Goal: Transaction & Acquisition: Purchase product/service

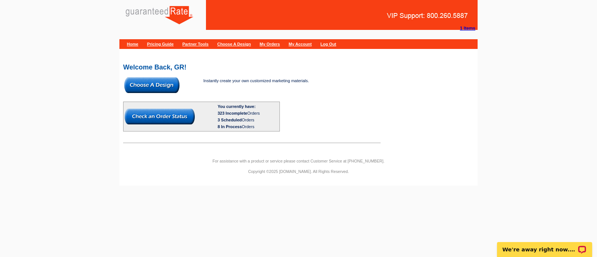
click at [166, 82] on img at bounding box center [151, 85] width 55 height 16
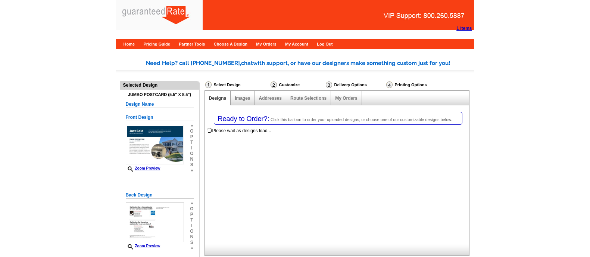
select select "1"
select select "2"
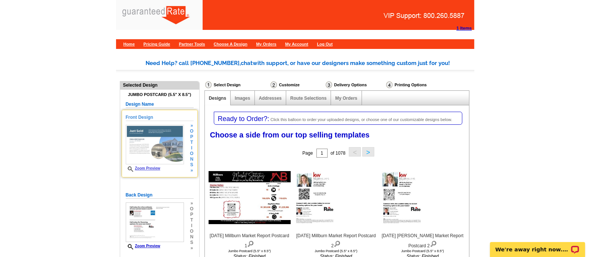
scroll to position [131, 0]
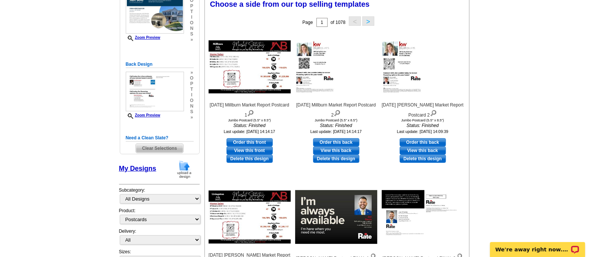
click at [164, 144] on span "Clear Selections" at bounding box center [159, 148] width 47 height 9
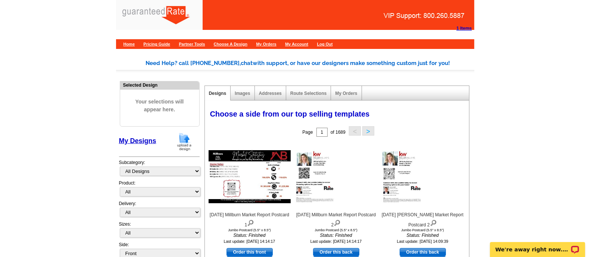
click at [186, 137] on img at bounding box center [184, 141] width 19 height 19
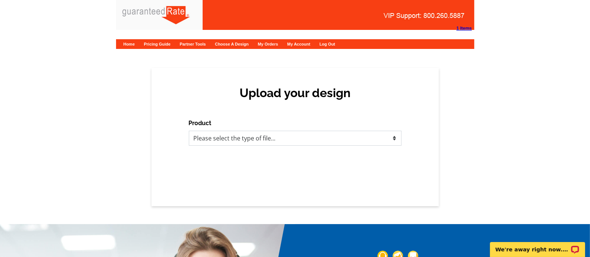
click at [237, 141] on select "Please select the type of file... Postcards Calendars Business Cards Letters an…" at bounding box center [295, 138] width 213 height 15
select select "1"
click at [189, 131] on select "Please select the type of file... Postcards Calendars Business Cards Letters an…" at bounding box center [295, 138] width 213 height 15
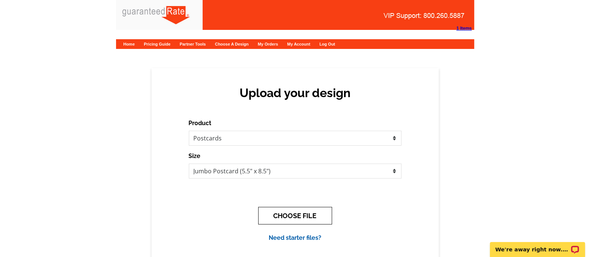
click at [300, 210] on button "CHOOSE FILE" at bounding box center [295, 216] width 74 height 18
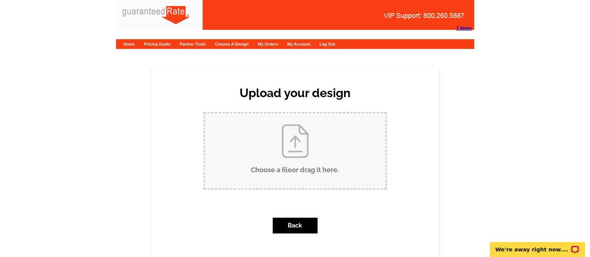
click at [259, 144] on input "Choose a file or drag it here ." at bounding box center [295, 150] width 181 height 75
type input "C:\fakepath\T.Wittren Updated moving announcement.pdf"
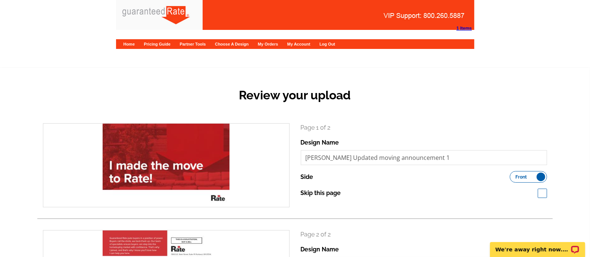
click at [173, 77] on div "Review your upload search Page 1 of 2 Design Name T.Wittren Updated moving anno…" at bounding box center [295, 216] width 590 height 297
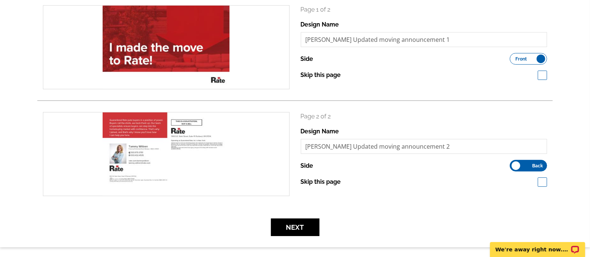
scroll to position [118, 0]
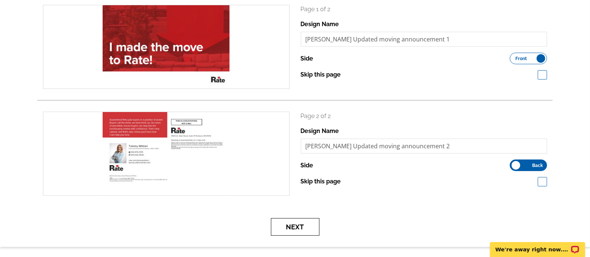
click at [296, 223] on button "Next" at bounding box center [295, 227] width 49 height 18
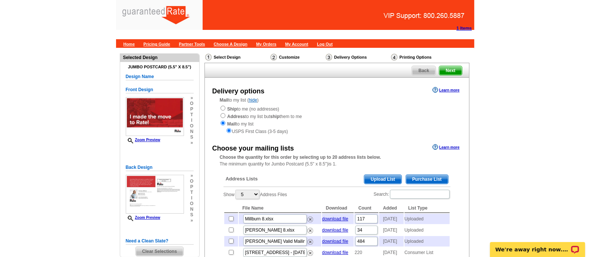
scroll to position [84, 0]
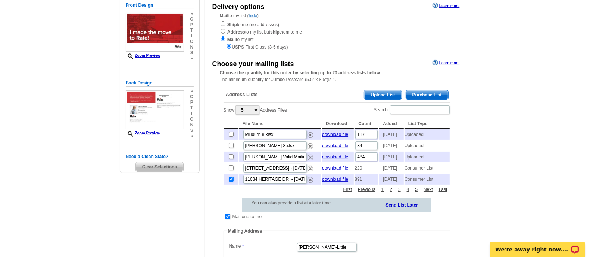
click at [431, 91] on span "Purchase List" at bounding box center [427, 94] width 42 height 9
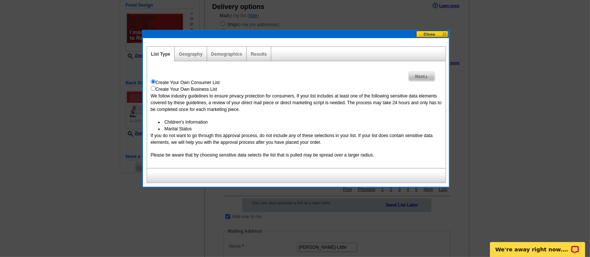
click at [431, 32] on button at bounding box center [432, 34] width 33 height 7
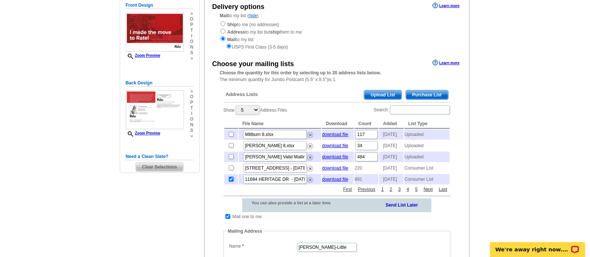
click at [230, 181] on input "checkbox" at bounding box center [231, 179] width 5 height 5
checkbox input "false"
click at [228, 219] on input "checkbox" at bounding box center [227, 216] width 5 height 5
checkbox input "false"
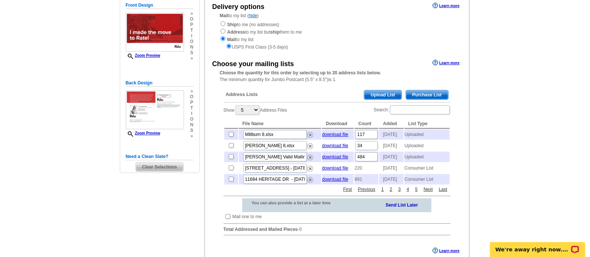
click at [393, 90] on span "Upload List" at bounding box center [382, 94] width 37 height 9
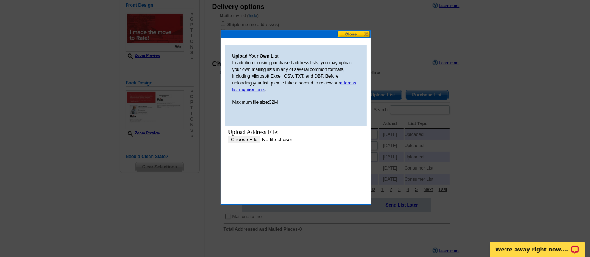
scroll to position [0, 0]
click at [253, 137] on input "file" at bounding box center [275, 139] width 94 height 8
type input "C:\fakepath\Tammy Wittren 2025 Postcard Mailing list 500 covered.xlsx"
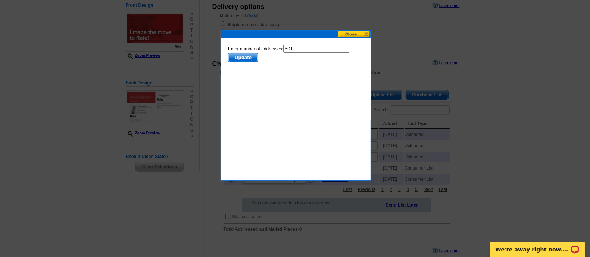
click at [177, 40] on div at bounding box center [295, 86] width 590 height 341
click at [243, 57] on span "Update" at bounding box center [242, 57] width 29 height 9
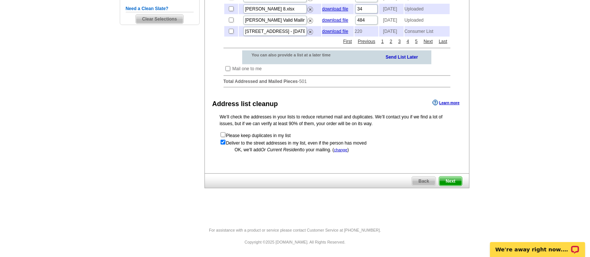
scroll to position [238, 0]
click at [456, 185] on span "Next" at bounding box center [450, 181] width 22 height 9
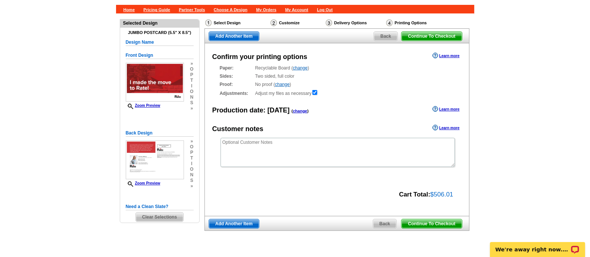
scroll to position [35, 0]
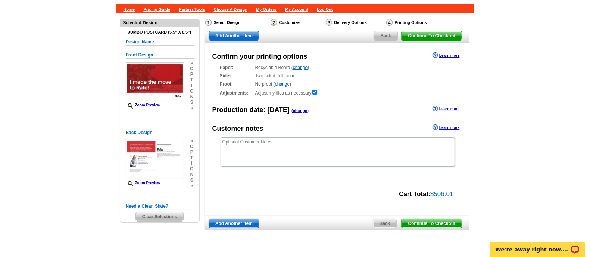
click at [448, 224] on span "Continue To Checkout" at bounding box center [432, 223] width 60 height 9
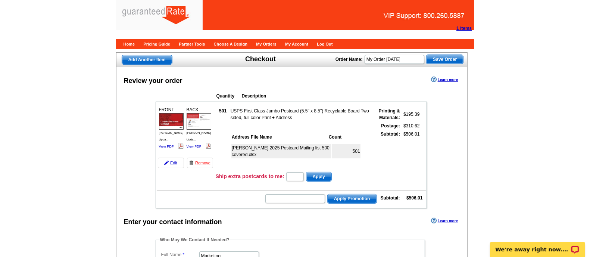
scroll to position [40, 0]
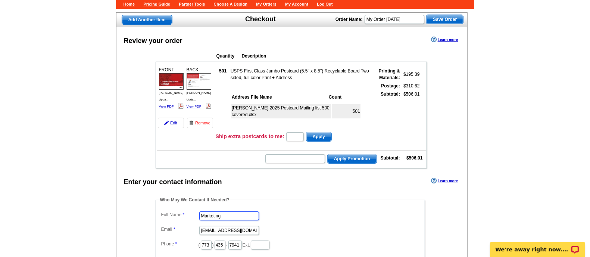
click at [227, 212] on input "Marketing" at bounding box center [229, 215] width 60 height 9
type input "[PERSON_NAME]"
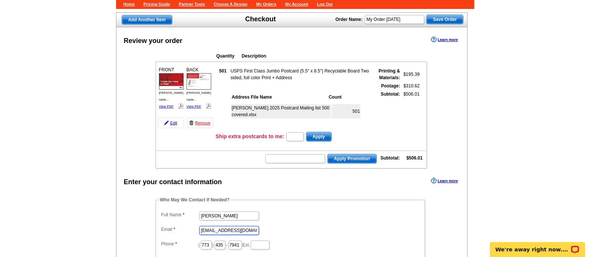
click at [226, 227] on input "marketing@guaranteedrate.com" at bounding box center [229, 230] width 60 height 9
type input "maddie.scheele@rate.com"
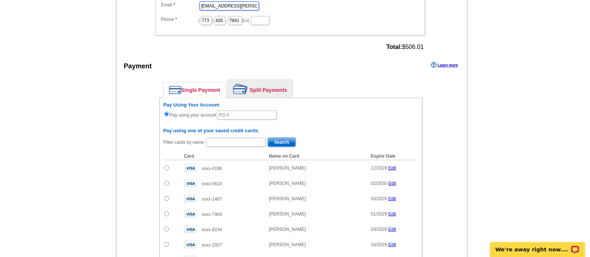
scroll to position [265, 0]
click at [265, 114] on input "text" at bounding box center [247, 114] width 60 height 9
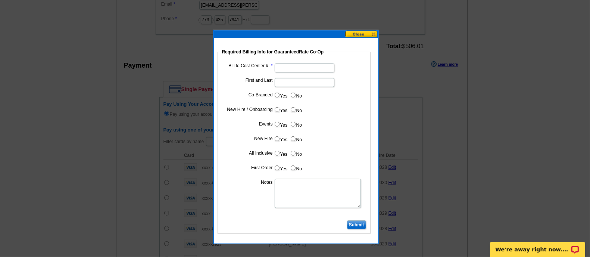
type input "81225_1259_MS"
click at [290, 67] on input "Bill to Cost Center #:" at bounding box center [305, 67] width 60 height 9
type input "5000"
click at [294, 83] on input "First and Last" at bounding box center [305, 82] width 60 height 9
click at [304, 81] on input "Tammy WIttren" at bounding box center [305, 82] width 60 height 9
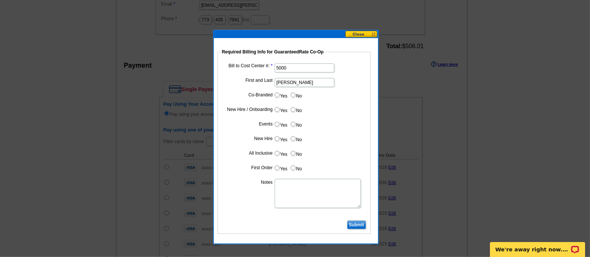
click at [304, 81] on input "Tammy WIttren" at bounding box center [305, 82] width 60 height 9
type input "Tammy Wittren"
click at [296, 92] on label "No" at bounding box center [296, 95] width 12 height 9
click at [296, 93] on input "No" at bounding box center [293, 95] width 5 height 5
radio input "true"
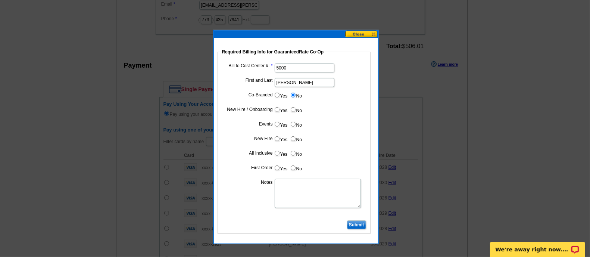
click at [276, 109] on input "Yes" at bounding box center [277, 109] width 5 height 5
radio input "true"
click at [293, 126] on input "No" at bounding box center [293, 124] width 5 height 5
radio input "true"
click at [276, 140] on input "Yes" at bounding box center [277, 138] width 5 height 5
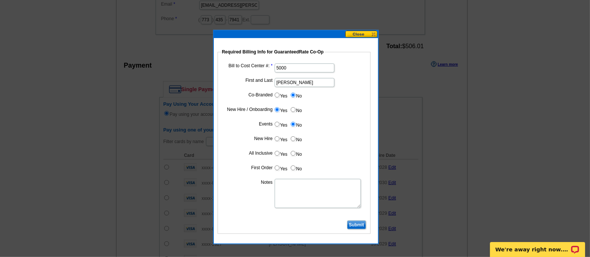
radio input "true"
click at [295, 155] on label "No" at bounding box center [296, 153] width 12 height 9
click at [295, 155] on input "No" at bounding box center [293, 153] width 5 height 5
radio input "true"
click at [276, 170] on label "Yes" at bounding box center [281, 167] width 14 height 9
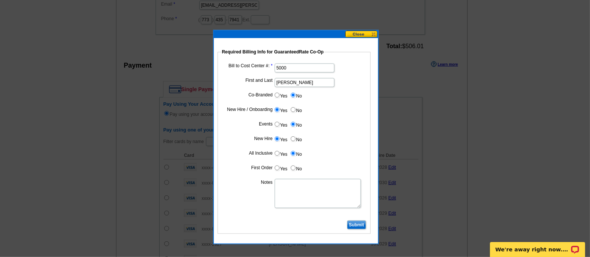
click at [276, 170] on input "Yes" at bounding box center [277, 167] width 5 height 5
radio input "true"
click at [286, 181] on textarea "Notes" at bounding box center [318, 193] width 86 height 29
type textarea "New Hire- bill to branch"
click at [362, 225] on input "Submit" at bounding box center [356, 224] width 19 height 9
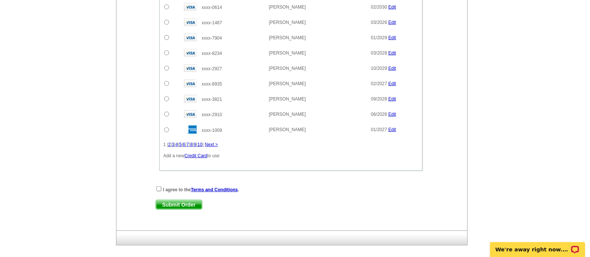
scroll to position [444, 0]
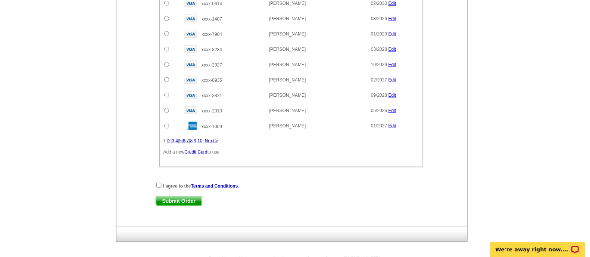
click at [159, 182] on input "checkbox" at bounding box center [158, 184] width 5 height 5
checkbox input "true"
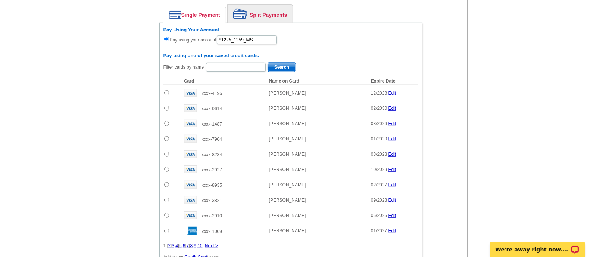
scroll to position [468, 0]
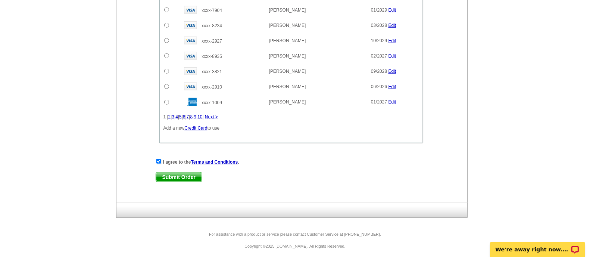
click at [172, 175] on span "Submit Order" at bounding box center [179, 176] width 46 height 9
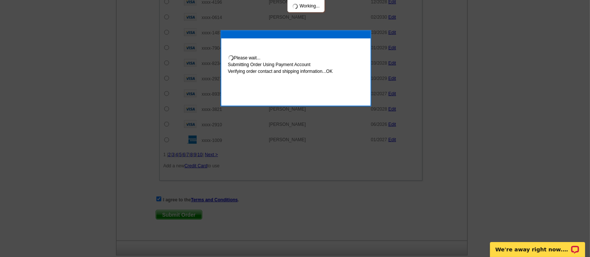
scroll to position [506, 0]
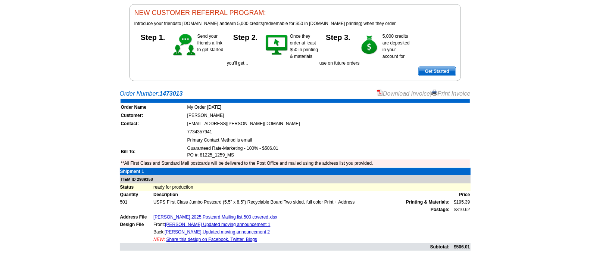
scroll to position [71, 0]
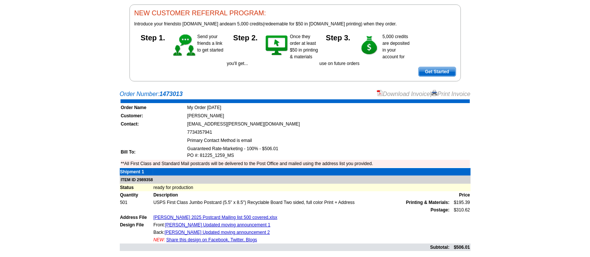
click at [409, 92] on link "Download Invoice" at bounding box center [403, 94] width 53 height 6
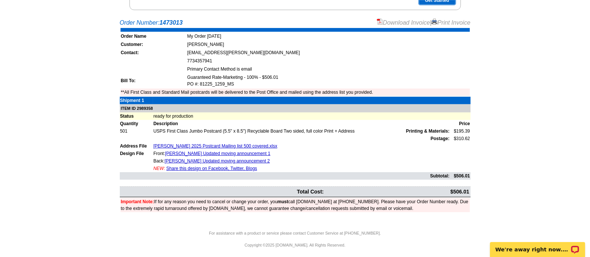
scroll to position [0, 0]
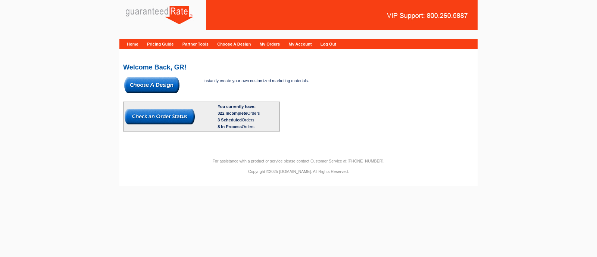
click at [169, 81] on img at bounding box center [151, 85] width 55 height 16
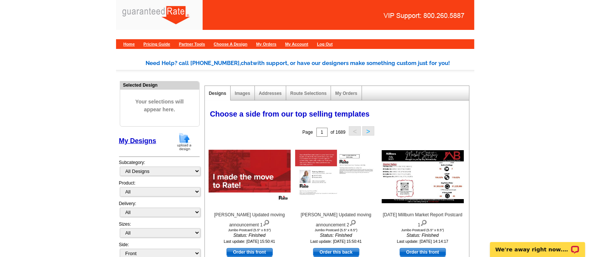
click at [178, 139] on img at bounding box center [184, 141] width 19 height 19
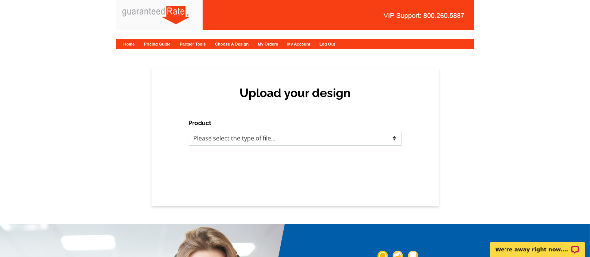
click at [235, 136] on select "Please select the type of file... Postcards Calendars Business Cards Letters an…" at bounding box center [295, 138] width 213 height 15
select select "1"
click at [189, 131] on select "Please select the type of file... Postcards Calendars Business Cards Letters an…" at bounding box center [295, 138] width 213 height 15
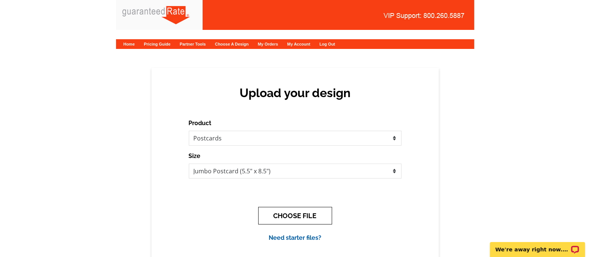
click at [305, 212] on button "CHOOSE FILE" at bounding box center [295, 216] width 74 height 18
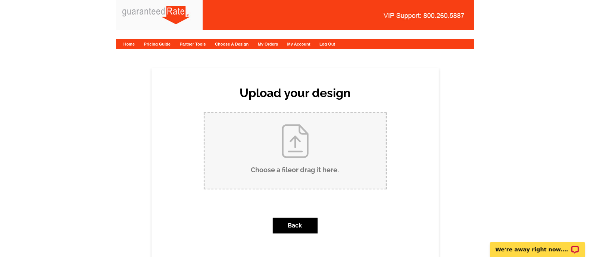
click at [308, 137] on input "Choose a file or drag it here ." at bounding box center [295, 150] width 181 height 75
type input "C:\fakepath\T.Wittren Updated moving announcement.pdf"
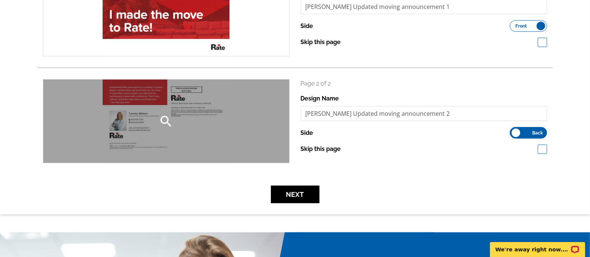
scroll to position [152, 0]
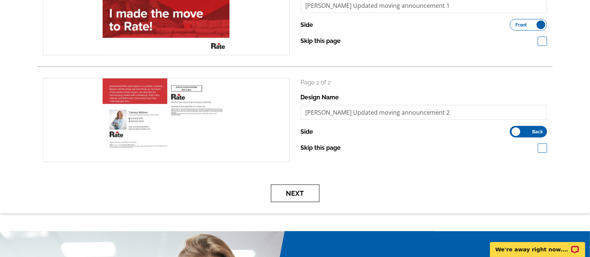
click at [278, 191] on button "Next" at bounding box center [295, 193] width 49 height 18
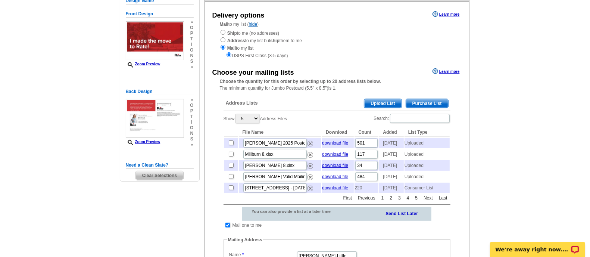
scroll to position [78, 0]
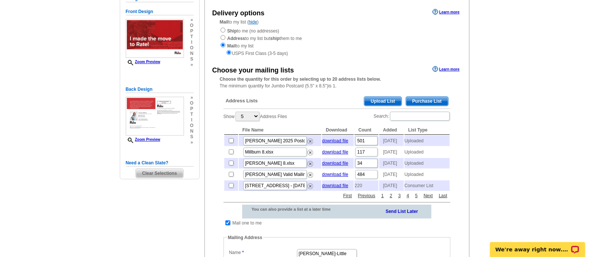
click at [228, 225] on input "checkbox" at bounding box center [227, 222] width 5 height 5
checkbox input "false"
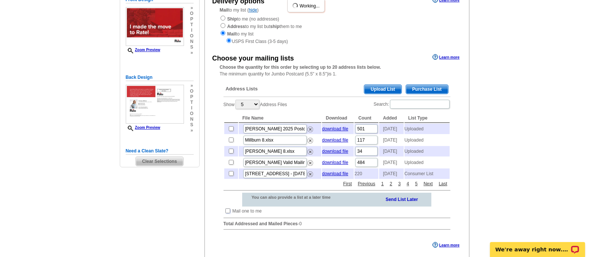
scroll to position [90, 0]
click at [387, 90] on span "Upload List" at bounding box center [382, 88] width 37 height 9
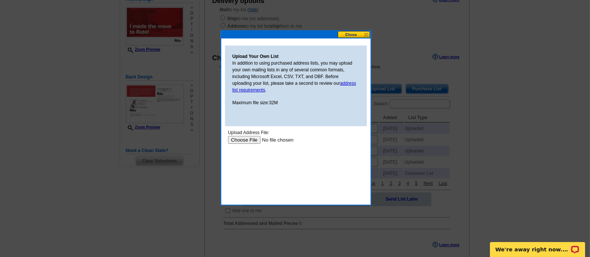
scroll to position [0, 0]
click at [247, 138] on input "file" at bounding box center [275, 139] width 94 height 8
type input "C:\fakepath\Tammy Wittren 2025 Postcard Mailing list.xlsx"
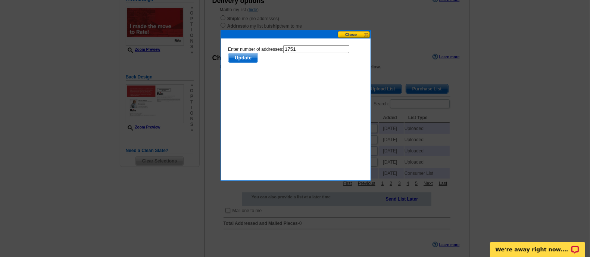
click at [362, 31] on button at bounding box center [354, 34] width 33 height 7
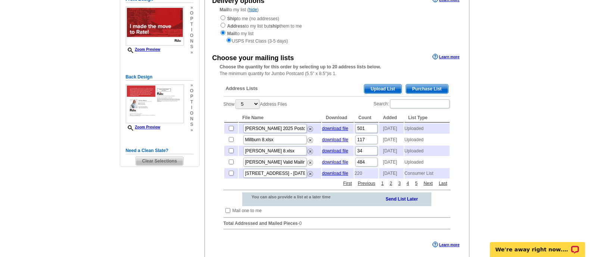
click at [376, 92] on span "Upload List" at bounding box center [382, 88] width 37 height 9
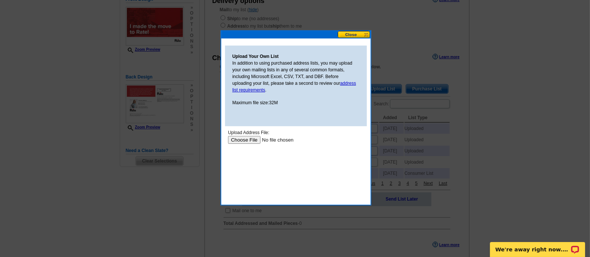
click at [246, 134] on div "Upload Address File:" at bounding box center [296, 132] width 136 height 7
click at [247, 137] on input "file" at bounding box center [275, 139] width 94 height 8
type input "C:\fakepath\T wittren overflow contacts.xlsx"
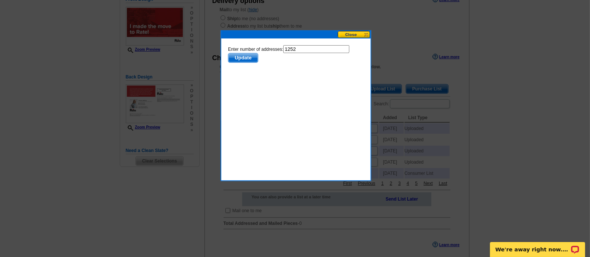
click at [244, 53] on span "Update" at bounding box center [242, 57] width 29 height 9
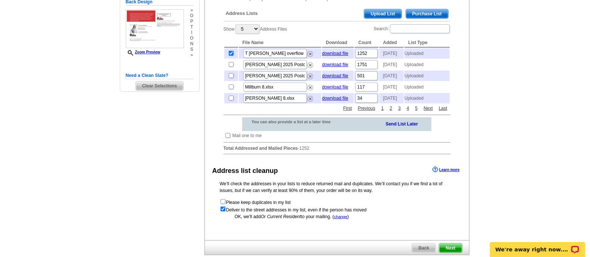
scroll to position [244, 0]
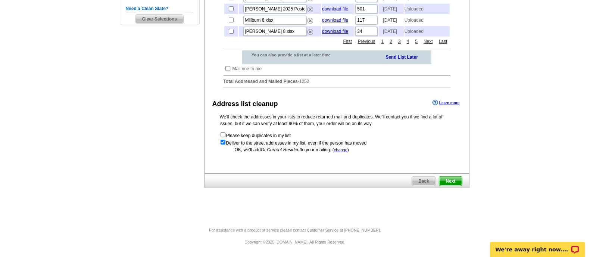
click at [457, 180] on span "Next" at bounding box center [450, 181] width 22 height 9
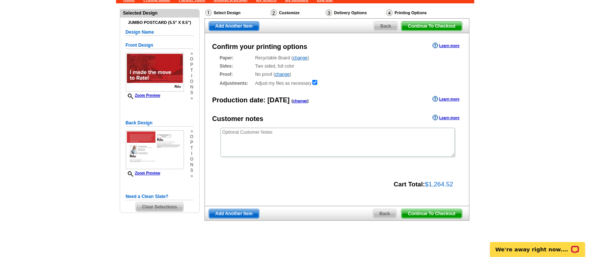
scroll to position [45, 0]
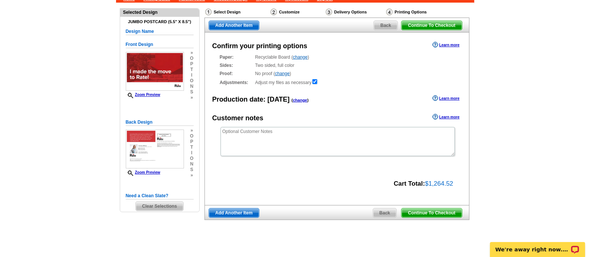
click at [444, 211] on span "Continue To Checkout" at bounding box center [432, 212] width 60 height 9
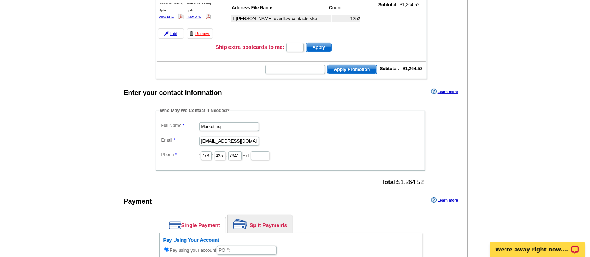
scroll to position [129, 0]
click at [225, 120] on dd "Marketing" at bounding box center [290, 126] width 262 height 12
click at [229, 123] on input "Marketing" at bounding box center [229, 126] width 60 height 9
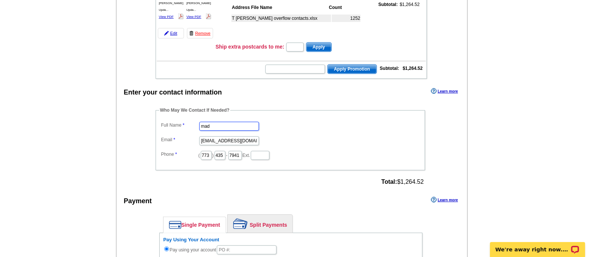
type input "[PERSON_NAME]"
click at [224, 137] on input "[EMAIL_ADDRESS][DOMAIN_NAME]" at bounding box center [229, 140] width 60 height 9
click at [224, 137] on input "marketing@guaranteedrate.com" at bounding box center [229, 140] width 60 height 9
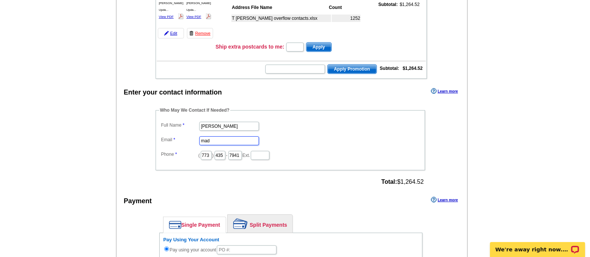
type input "[EMAIL_ADDRESS][PERSON_NAME][DOMAIN_NAME]"
click at [282, 176] on div "Who May We Contact If Needed? Full Name Maddie Scheele Email maddie.scheele@rat…" at bounding box center [291, 147] width 300 height 81
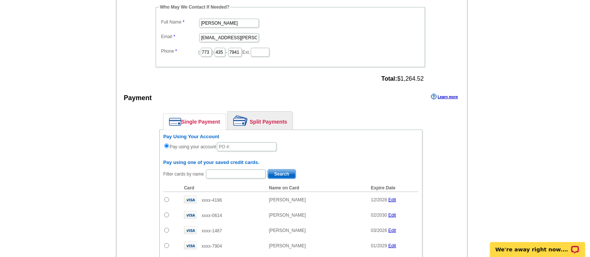
scroll to position [235, 0]
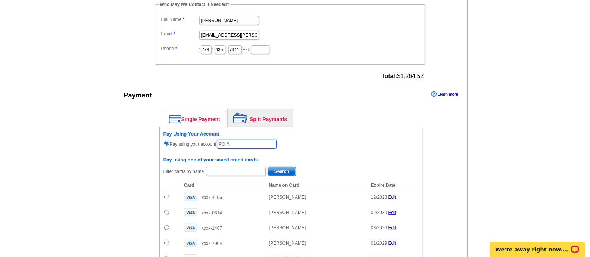
click at [252, 144] on input "text" at bounding box center [247, 144] width 60 height 9
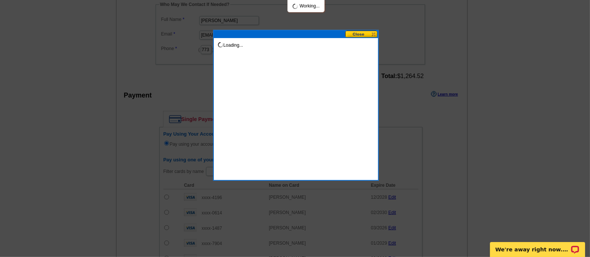
type input "81225_115_MS"
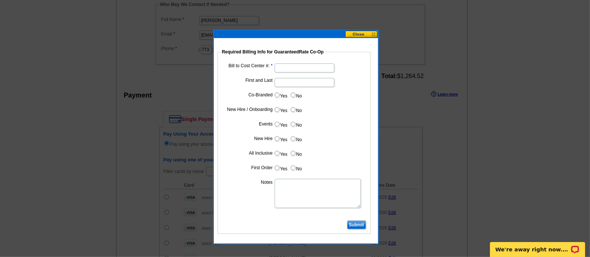
click at [302, 68] on input "Bill to Cost Center #:" at bounding box center [305, 67] width 60 height 9
type input "5000"
click at [295, 81] on input "First and Last" at bounding box center [305, 82] width 60 height 9
click at [295, 81] on input "T" at bounding box center [305, 82] width 60 height 9
type input "Tammy Wittren"
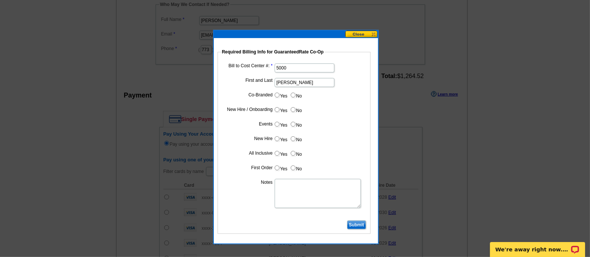
click at [302, 97] on dd "Yes No" at bounding box center [294, 97] width 146 height 12
click at [297, 91] on label "No" at bounding box center [296, 95] width 12 height 9
click at [296, 93] on input "No" at bounding box center [293, 95] width 5 height 5
radio input "true"
click at [277, 112] on label "Yes" at bounding box center [281, 109] width 14 height 9
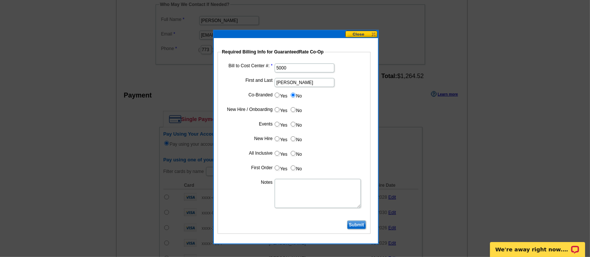
click at [277, 112] on input "Yes" at bounding box center [277, 109] width 5 height 5
radio input "true"
click at [293, 125] on input "No" at bounding box center [293, 124] width 5 height 5
radio input "true"
click at [275, 141] on label "Yes" at bounding box center [281, 138] width 14 height 9
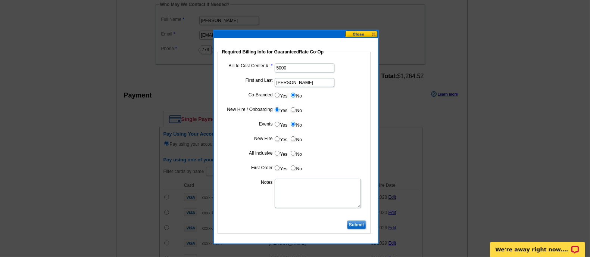
click at [275, 141] on input "Yes" at bounding box center [277, 138] width 5 height 5
radio input "true"
click at [291, 154] on input "No" at bounding box center [293, 153] width 5 height 5
radio input "true"
click at [291, 168] on input "No" at bounding box center [293, 167] width 5 height 5
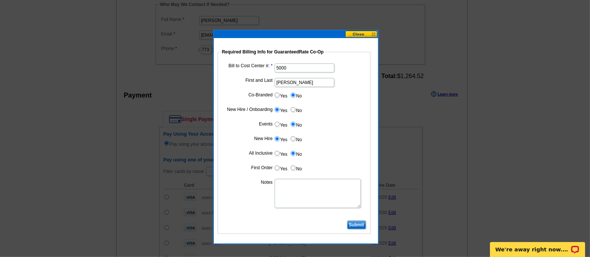
radio input "true"
click at [296, 185] on textarea "Notes" at bounding box center [318, 193] width 86 height 29
type textarea "Bill to cost center"
click at [360, 225] on input "Submit" at bounding box center [356, 224] width 19 height 9
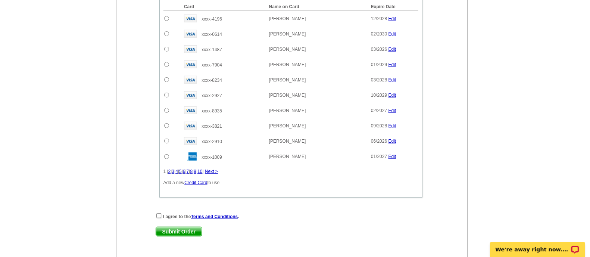
scroll to position [415, 0]
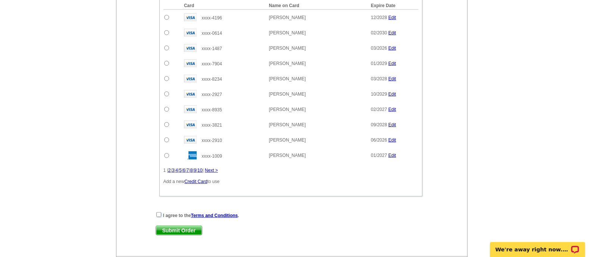
click at [159, 212] on input "checkbox" at bounding box center [158, 214] width 5 height 5
checkbox input "true"
click at [172, 226] on span "Submit Order" at bounding box center [179, 230] width 46 height 9
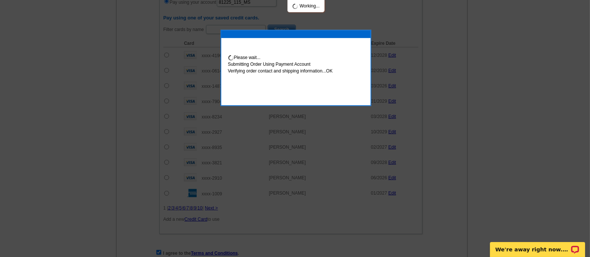
scroll to position [452, 0]
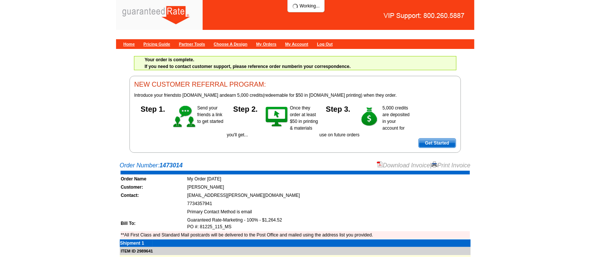
click at [397, 167] on link "Download Invoice" at bounding box center [403, 165] width 53 height 6
